Goal: Information Seeking & Learning: Learn about a topic

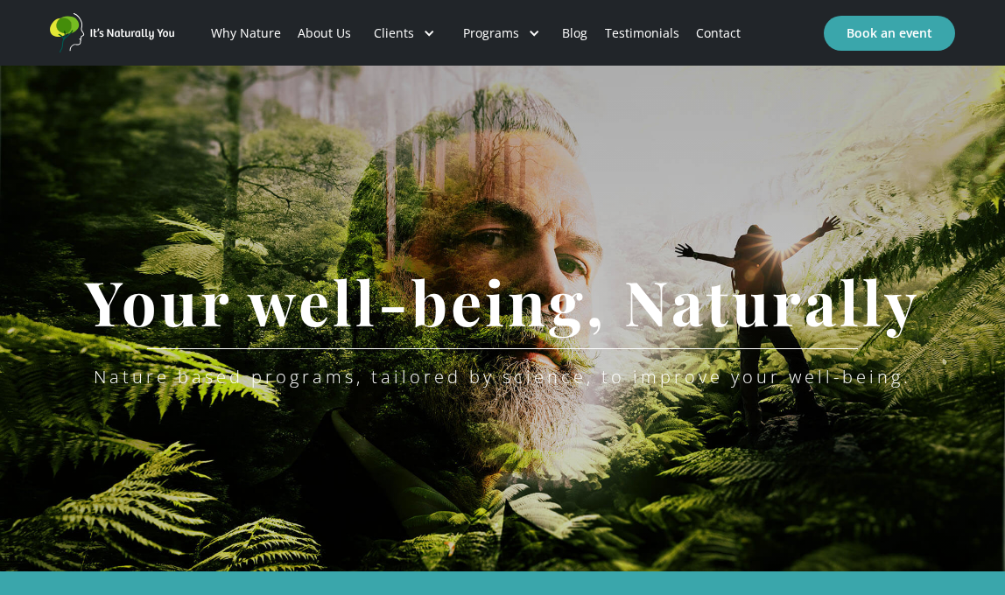
scroll to position [22, 0]
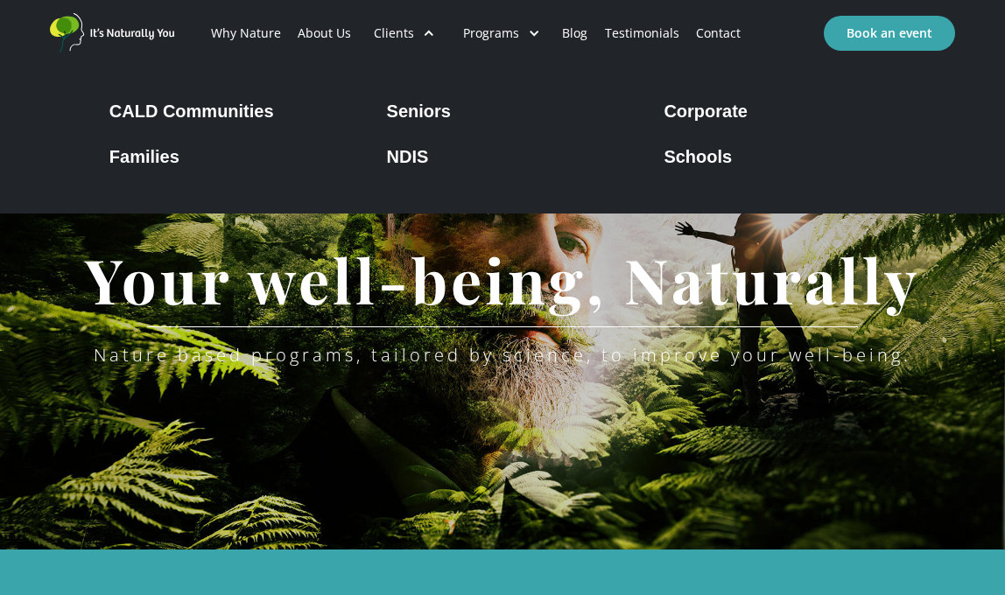
click at [337, 30] on link "About Us" at bounding box center [325, 34] width 70 height 60
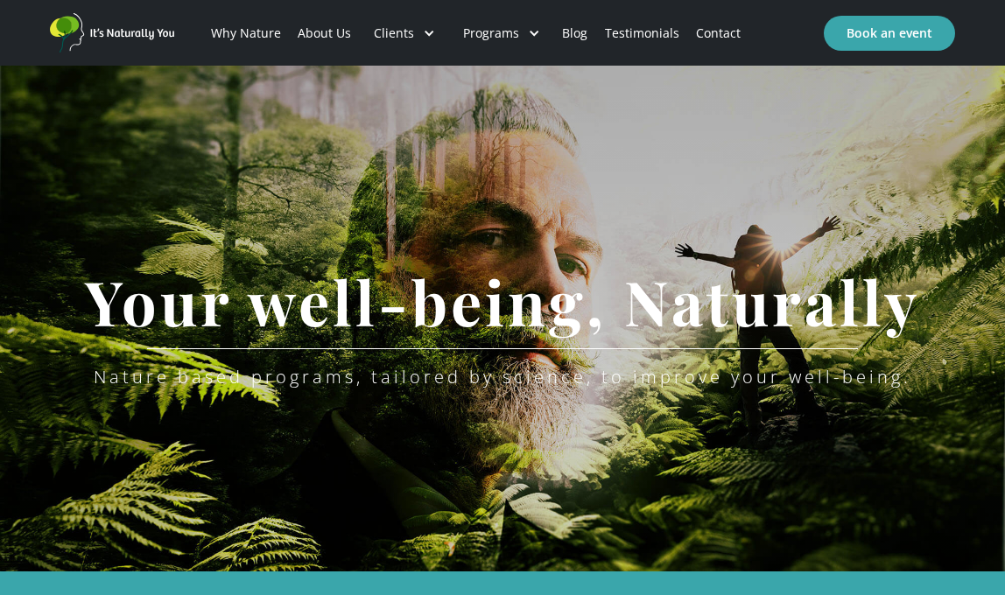
scroll to position [0, 0]
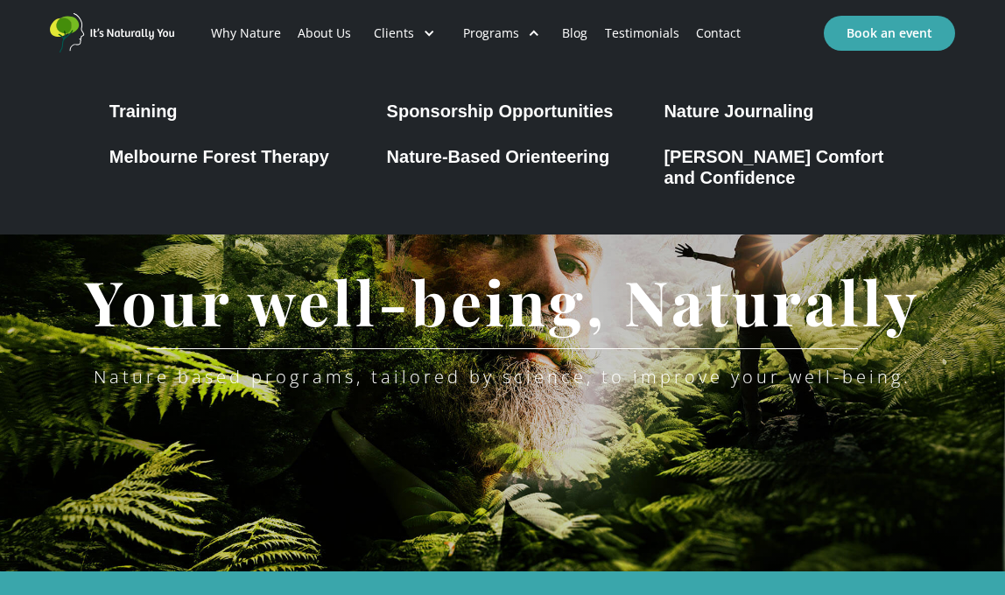
click at [166, 111] on div "Training" at bounding box center [143, 111] width 68 height 21
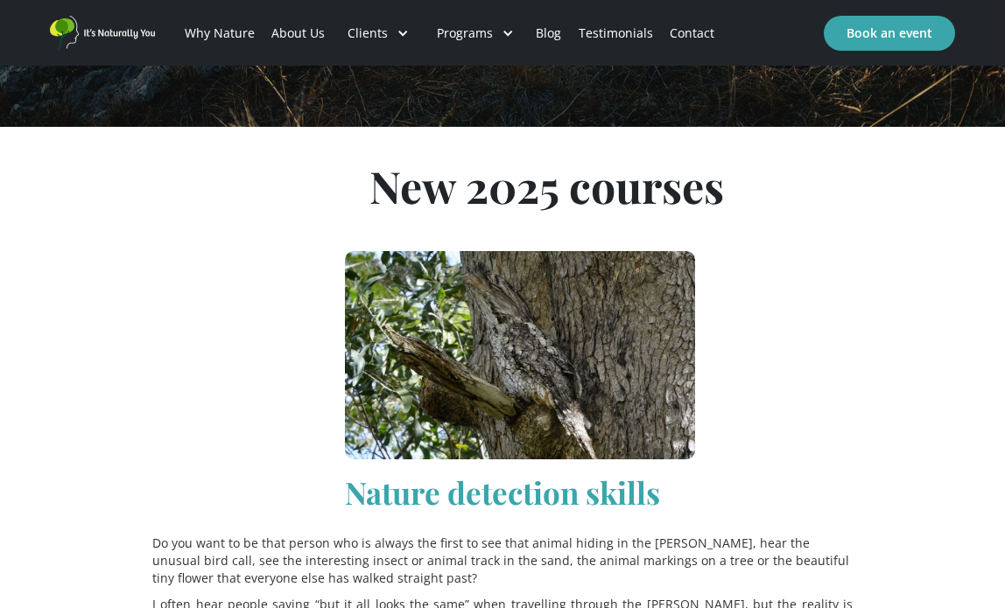
scroll to position [353, 0]
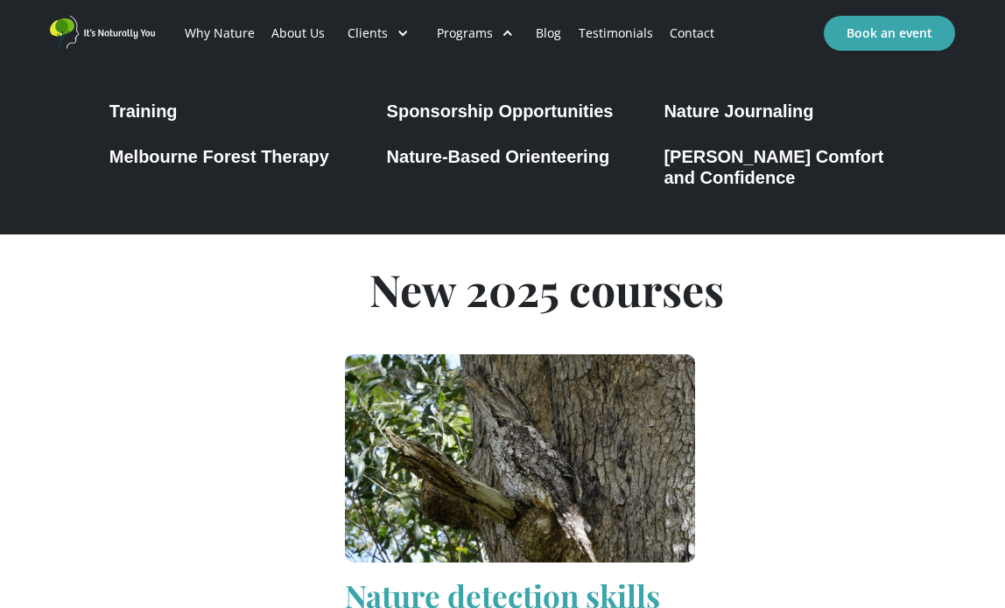
click at [692, 159] on div "[PERSON_NAME] Comfort and Confidence" at bounding box center [780, 167] width 232 height 42
